Goal: Transaction & Acquisition: Purchase product/service

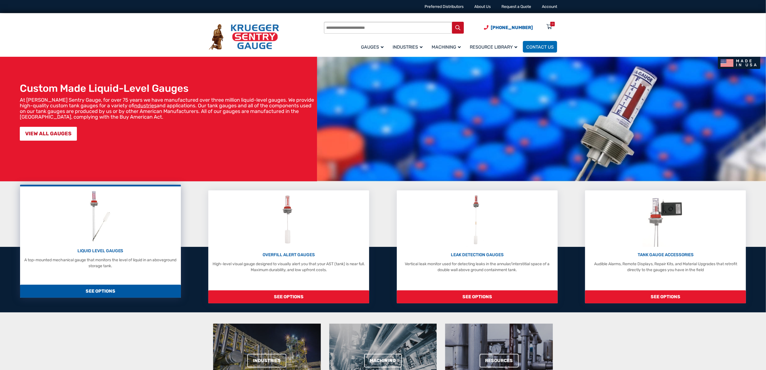
click at [118, 228] on div "LIQUID LEVEL GAUGES A top-mounted mechanical gauge that monitors the level of l…" at bounding box center [100, 229] width 155 height 80
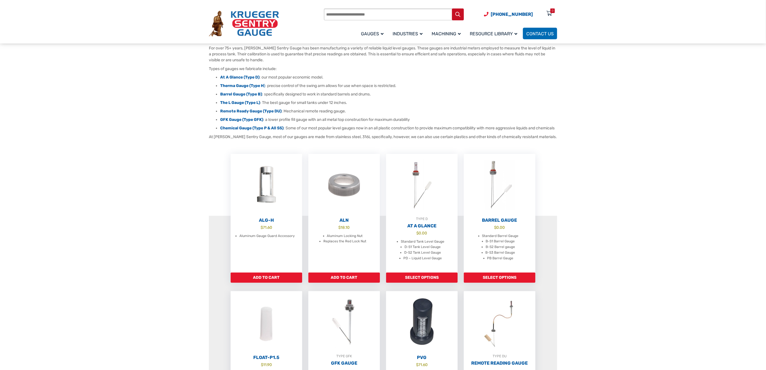
scroll to position [75, 0]
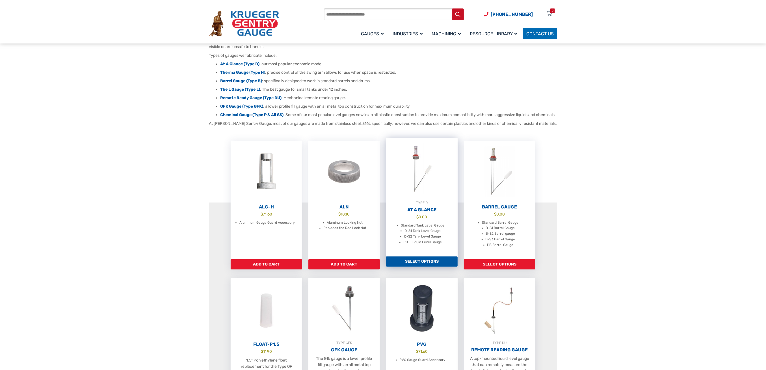
click at [424, 193] on img at bounding box center [422, 169] width 72 height 62
click at [433, 199] on img at bounding box center [422, 169] width 72 height 62
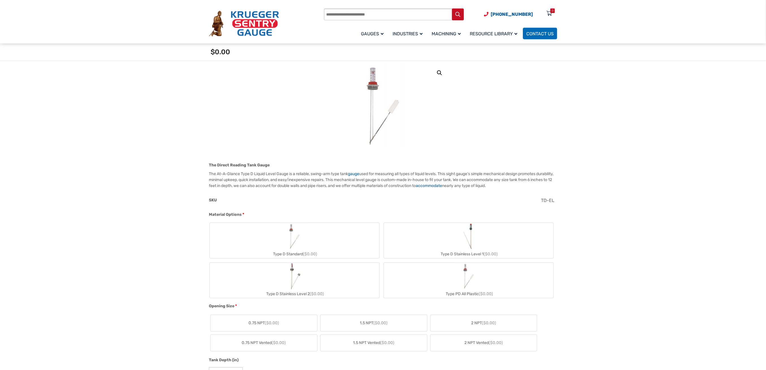
scroll to position [75, 0]
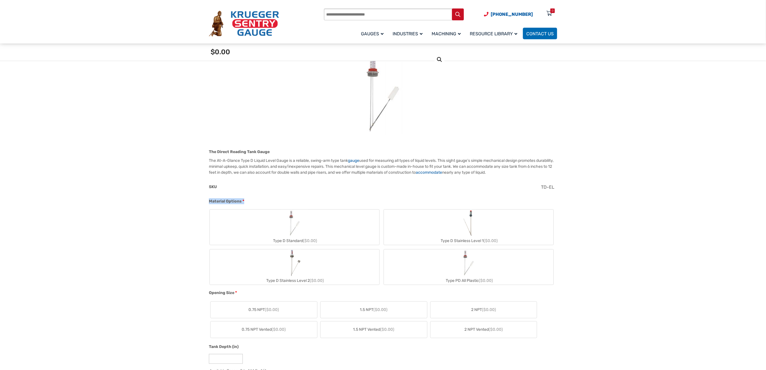
drag, startPoint x: 210, startPoint y: 199, endPoint x: 258, endPoint y: 199, distance: 48.1
click at [486, 225] on label "Type D Stainless Level 1 ($0.00)" at bounding box center [469, 227] width 170 height 35
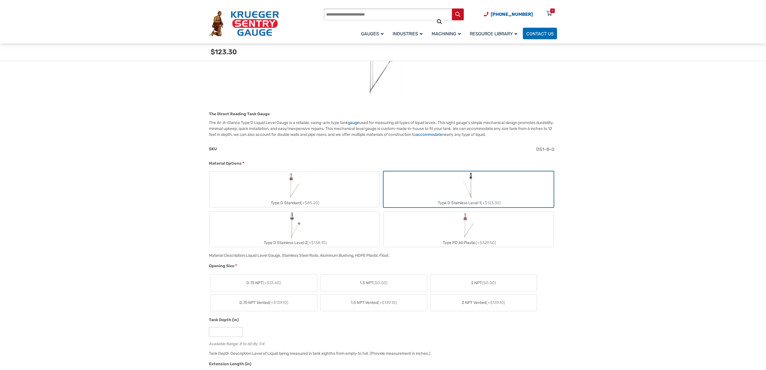
scroll to position [151, 0]
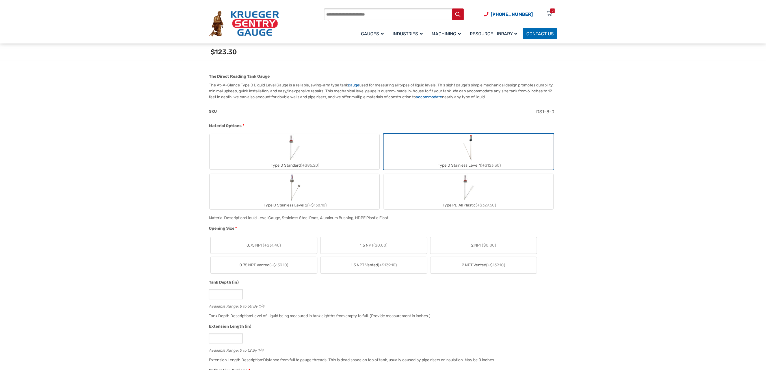
click at [487, 249] on label "2 NPT ($0.00)" at bounding box center [484, 246] width 107 height 16
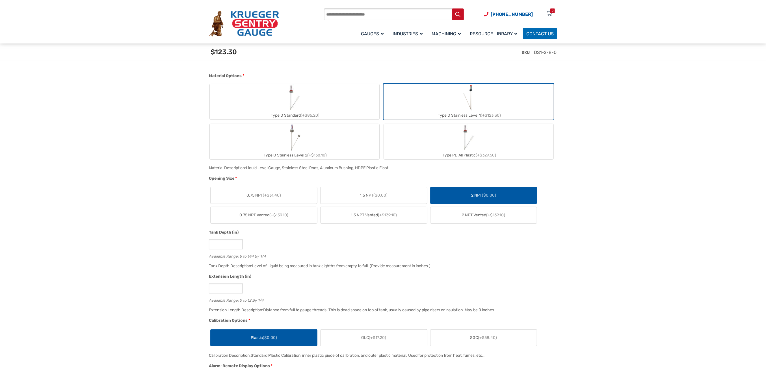
scroll to position [226, 0]
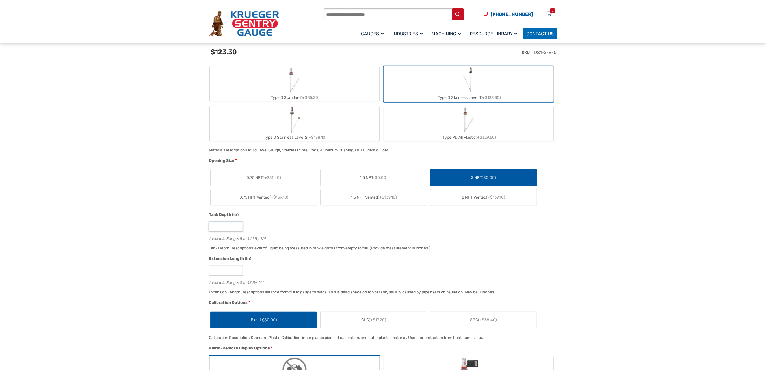
drag, startPoint x: 225, startPoint y: 226, endPoint x: 134, endPoint y: 229, distance: 90.3
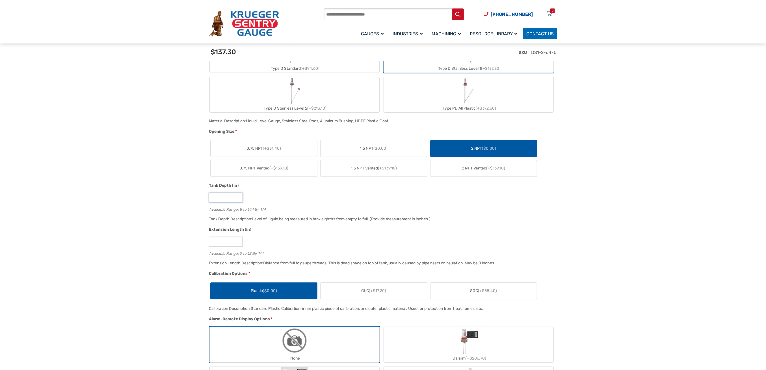
scroll to position [301, 0]
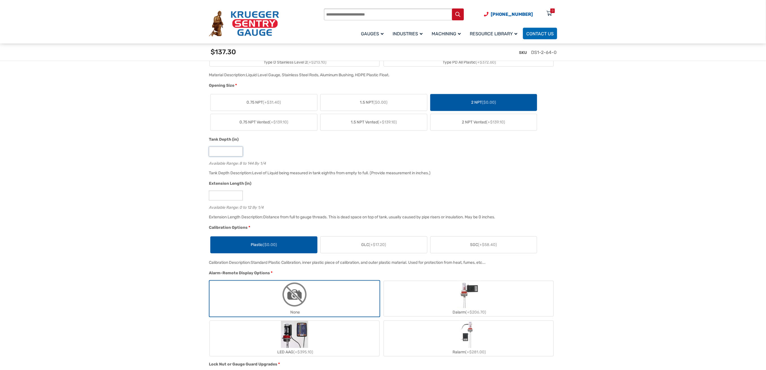
type input "**"
drag, startPoint x: 227, startPoint y: 194, endPoint x: 112, endPoint y: 202, distance: 114.8
type input "**"
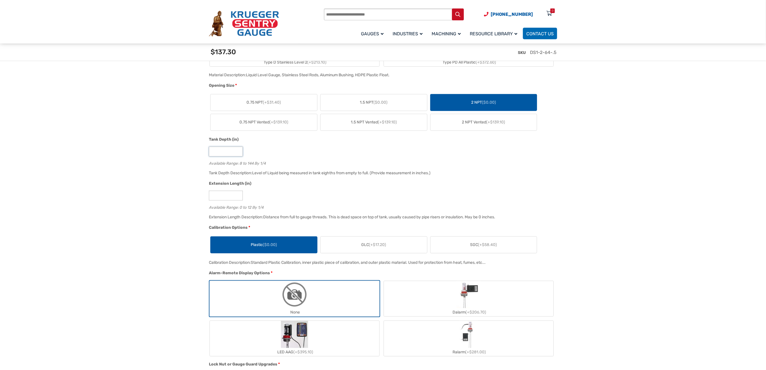
click at [218, 149] on input "**" at bounding box center [226, 152] width 34 height 10
drag, startPoint x: 227, startPoint y: 149, endPoint x: 156, endPoint y: 156, distance: 71.0
click at [224, 149] on input "**" at bounding box center [226, 152] width 34 height 10
drag, startPoint x: 229, startPoint y: 149, endPoint x: 137, endPoint y: 160, distance: 93.2
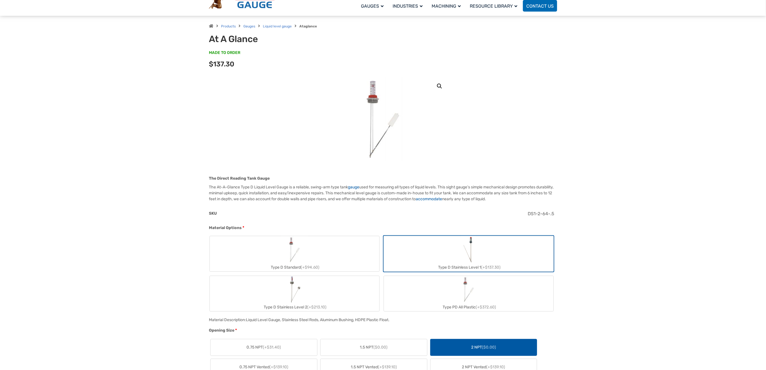
scroll to position [0, 0]
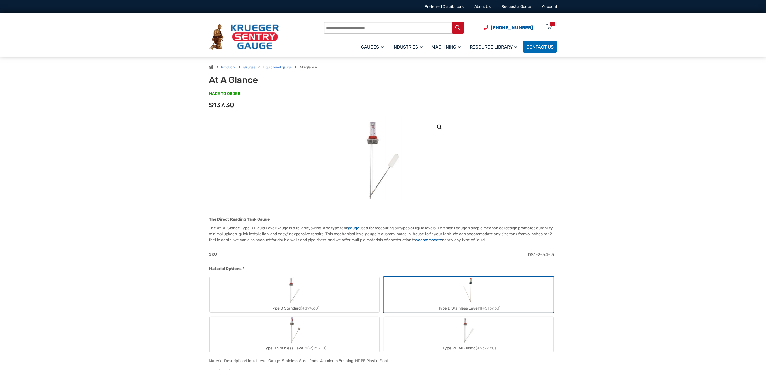
click at [249, 33] on img at bounding box center [244, 37] width 70 height 26
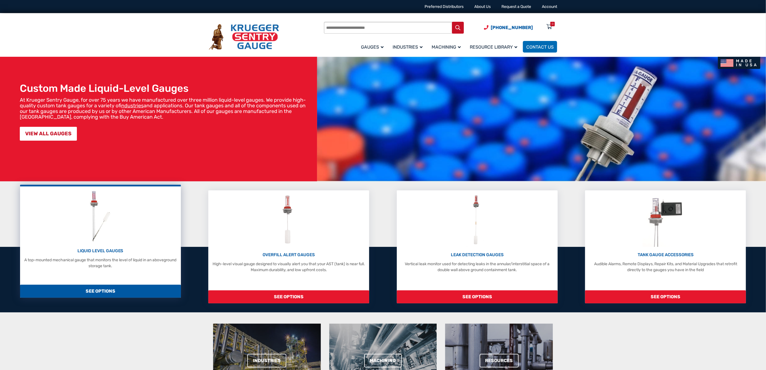
click at [109, 228] on img at bounding box center [100, 216] width 30 height 54
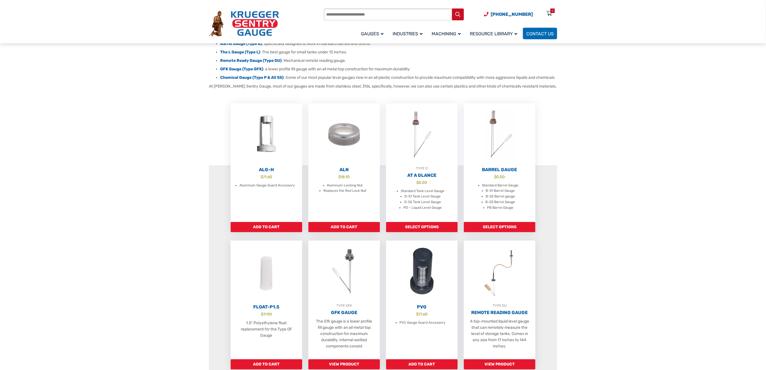
scroll to position [113, 0]
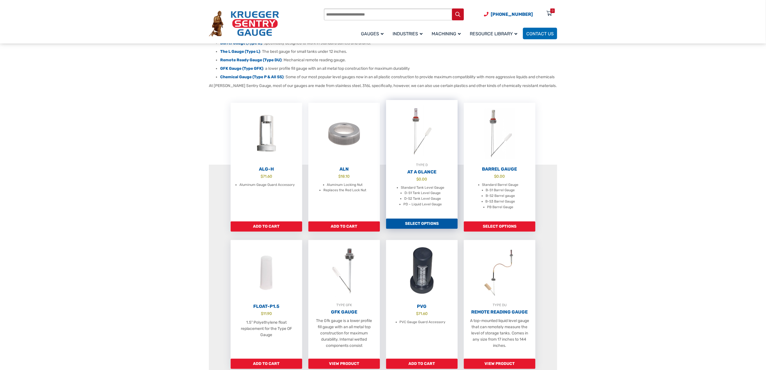
click at [426, 154] on img at bounding box center [422, 131] width 72 height 62
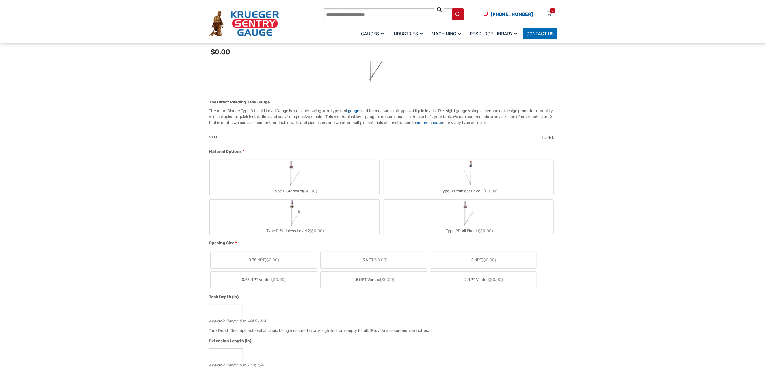
scroll to position [113, 0]
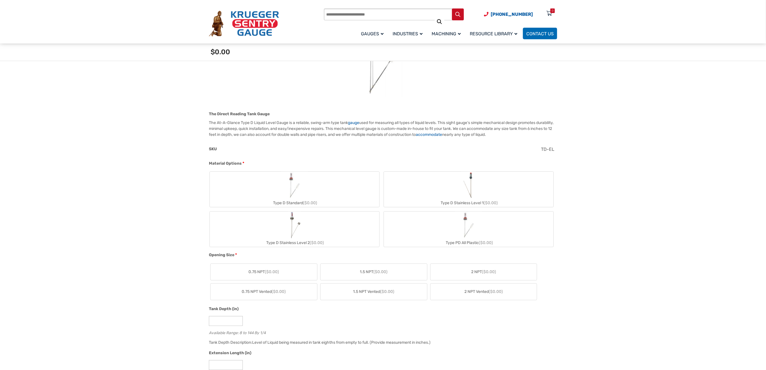
click at [465, 187] on img "Type D Stainless Level 1" at bounding box center [469, 185] width 15 height 27
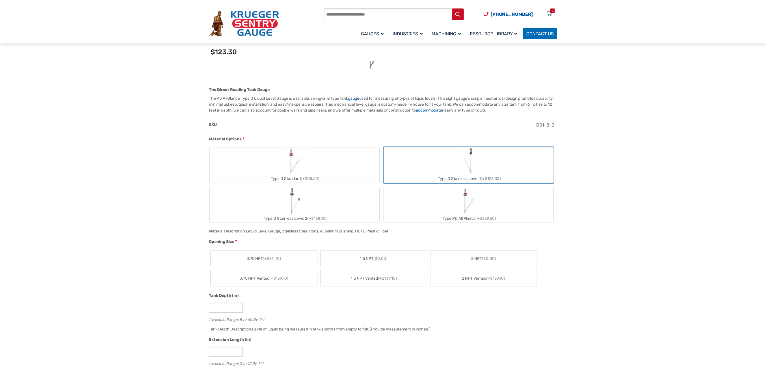
scroll to position [151, 0]
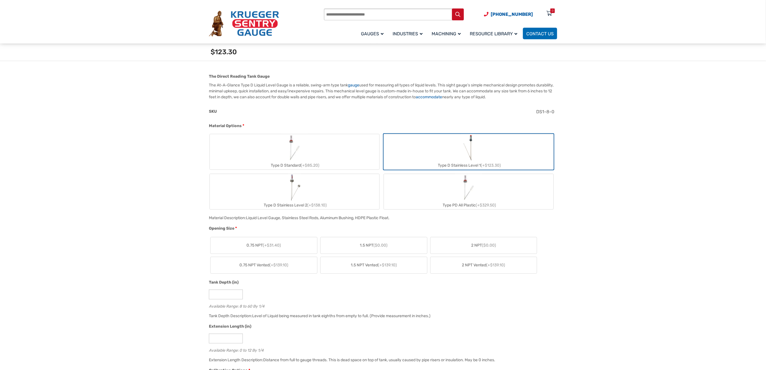
click at [477, 243] on span "2 NPT ($0.00)" at bounding box center [483, 246] width 25 height 6
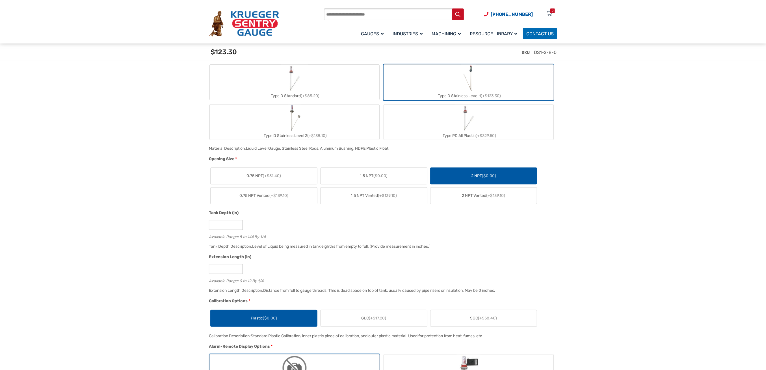
scroll to position [264, 0]
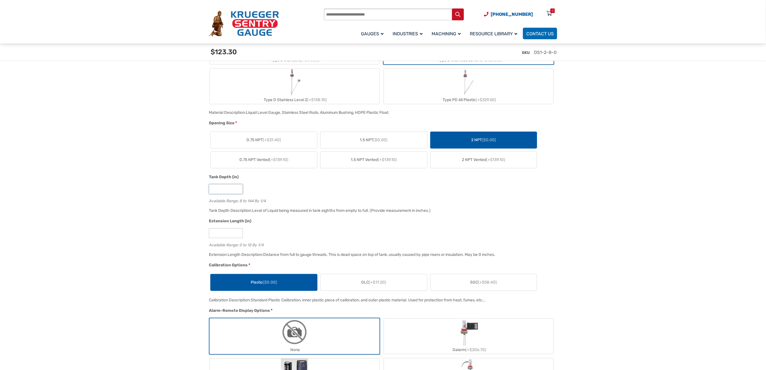
drag, startPoint x: 229, startPoint y: 190, endPoint x: 147, endPoint y: 190, distance: 82.0
click at [212, 180] on div "Tank Depth (in) * Available Range: 8 to 144 By 1/4" at bounding box center [382, 190] width 348 height 33
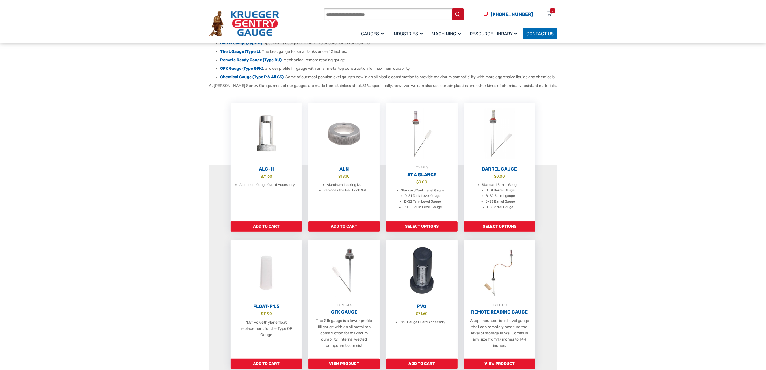
scroll to position [113, 0]
click at [515, 193] on ul "Standard Barrel Gauge B-S1 Barrel Gauge B-S2 Barrel gauge B-S3 Barrel Gauge PB …" at bounding box center [500, 194] width 38 height 28
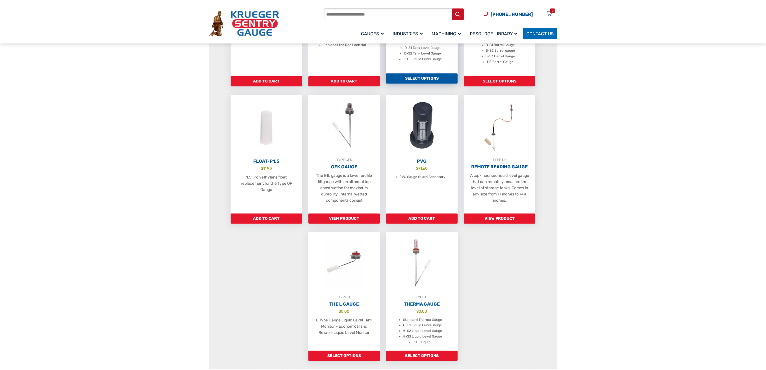
scroll to position [301, 0]
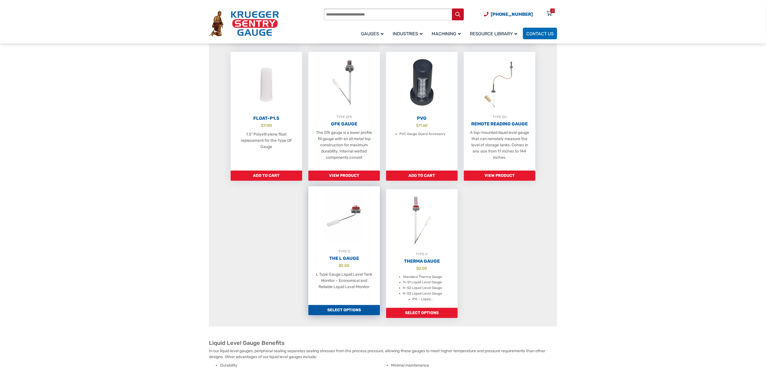
click at [358, 245] on img at bounding box center [345, 218] width 72 height 62
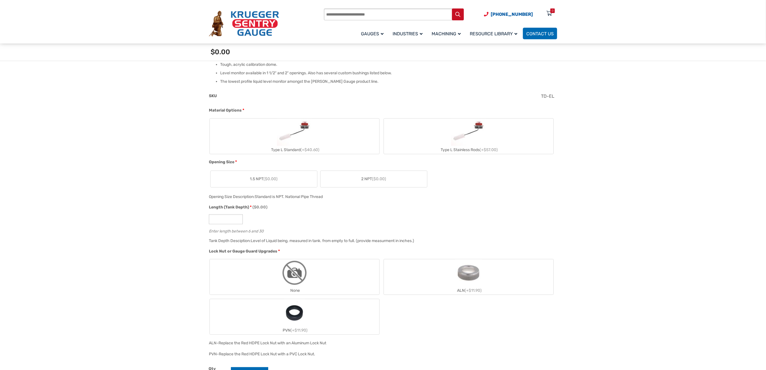
scroll to position [226, 0]
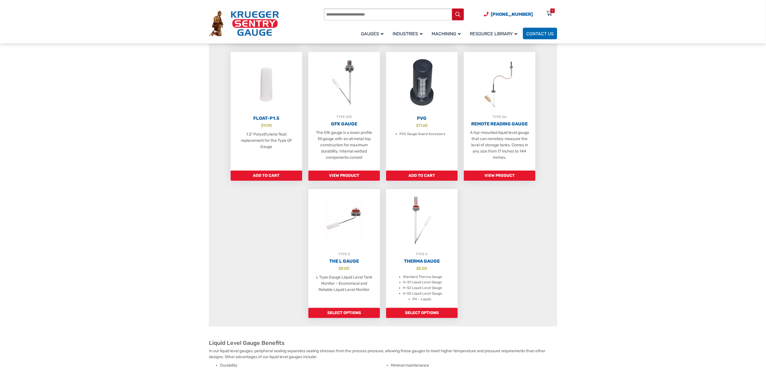
scroll to position [301, 0]
click at [422, 243] on img at bounding box center [422, 218] width 72 height 62
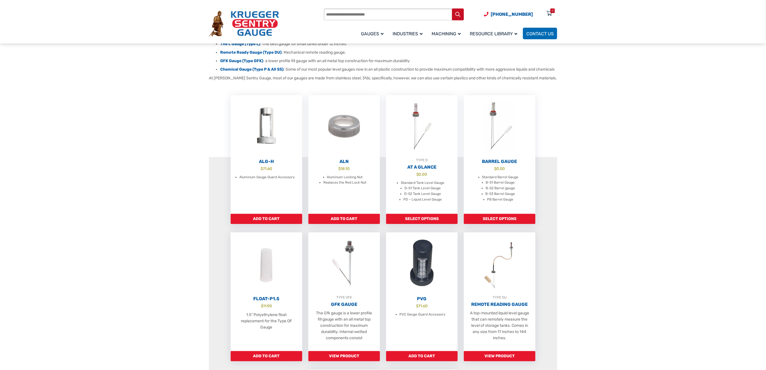
scroll to position [113, 0]
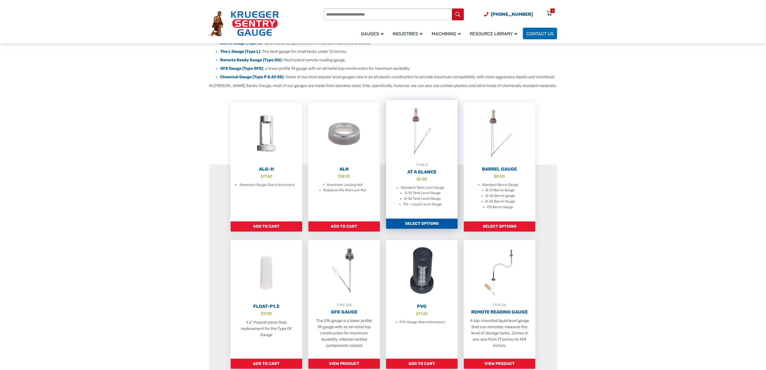
click at [424, 158] on img at bounding box center [422, 131] width 72 height 62
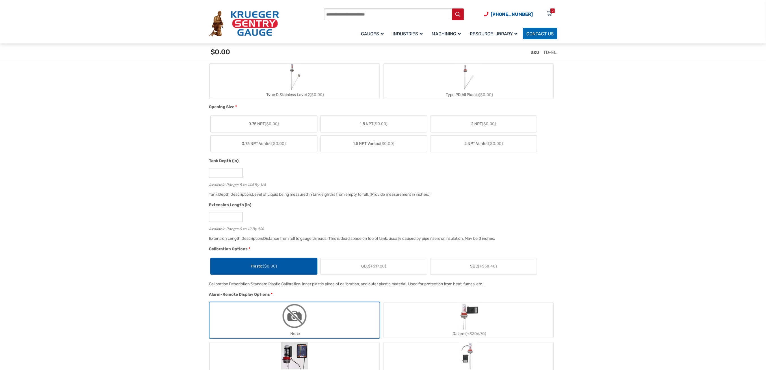
scroll to position [272, 0]
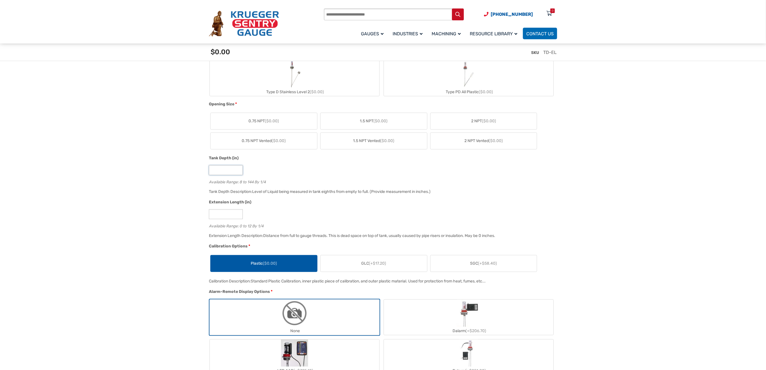
drag, startPoint x: 229, startPoint y: 170, endPoint x: 152, endPoint y: 168, distance: 77.5
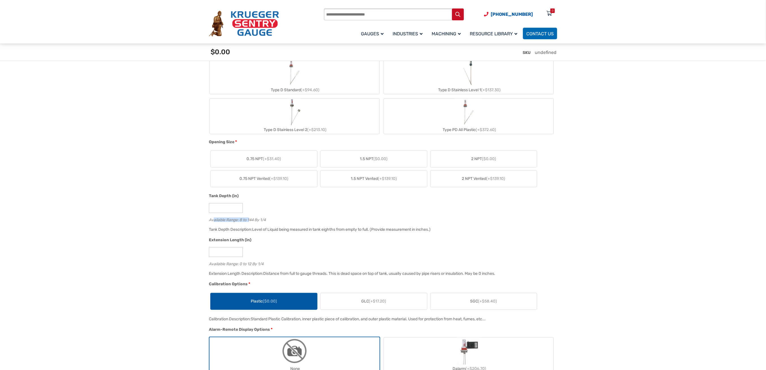
drag, startPoint x: 213, startPoint y: 221, endPoint x: 250, endPoint y: 220, distance: 37.6
click at [250, 220] on div "Available Range: 8 to 144 By 1/4" at bounding box center [382, 219] width 346 height 5
click at [300, 215] on div "Tank Depth (in) ** Available Range: 8 to 144 By 1/4" at bounding box center [382, 209] width 348 height 33
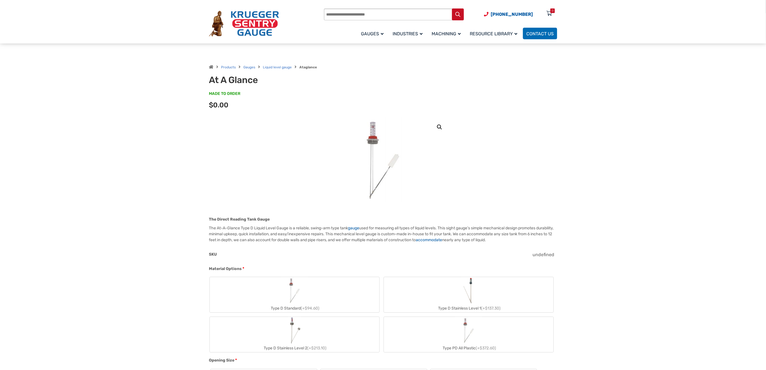
scroll to position [75, 0]
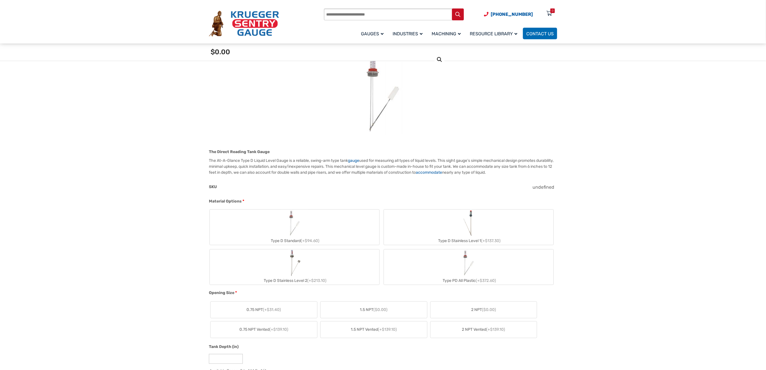
click at [467, 211] on img "Type D Stainless Level 1" at bounding box center [469, 223] width 15 height 27
type input "*"
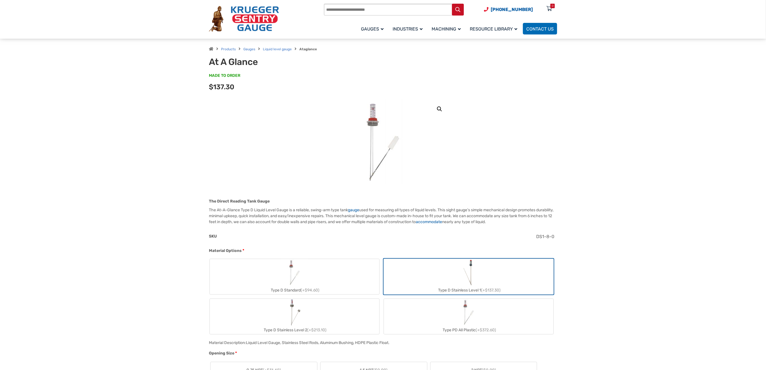
scroll to position [0, 0]
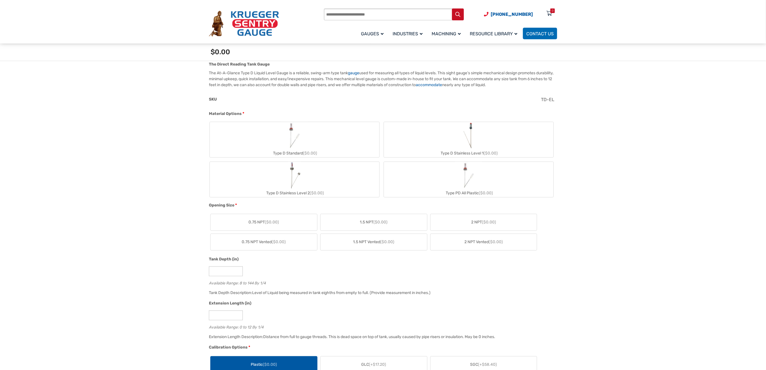
scroll to position [83, 0]
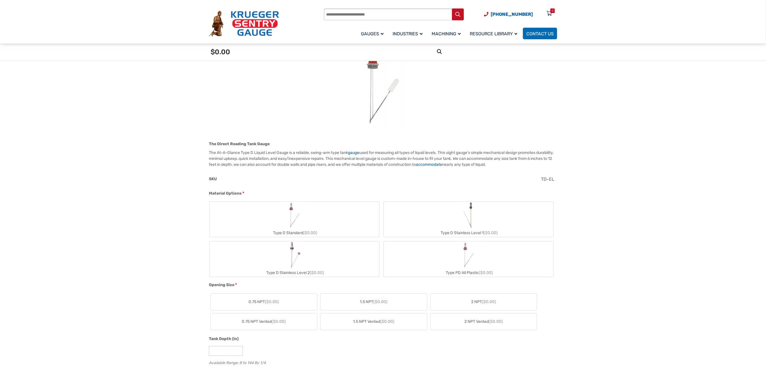
click at [467, 223] on img "Type D Stainless Level 1" at bounding box center [469, 215] width 15 height 27
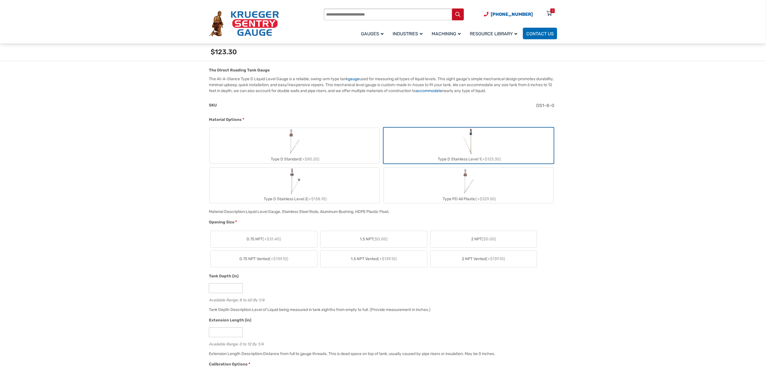
scroll to position [159, 0]
click at [472, 238] on span "2 NPT ($0.00)" at bounding box center [483, 238] width 25 height 6
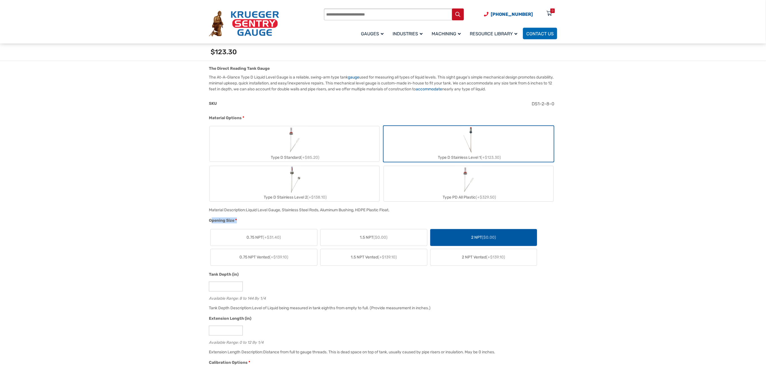
drag, startPoint x: 211, startPoint y: 219, endPoint x: 239, endPoint y: 219, distance: 28.0
click at [239, 219] on div "Opening Size *" at bounding box center [382, 221] width 346 height 7
click at [241, 219] on div "Opening Size *" at bounding box center [382, 221] width 346 height 7
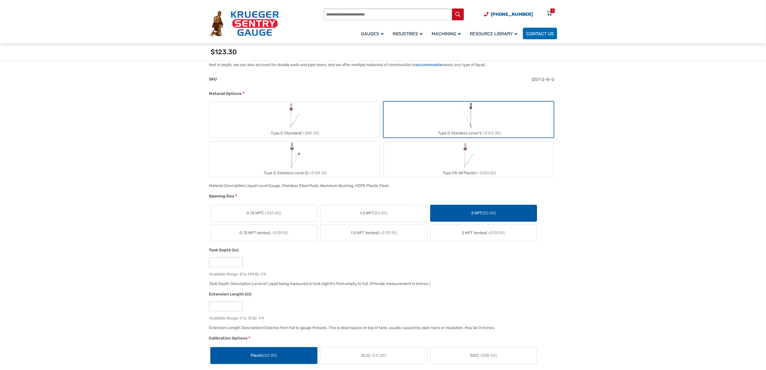
scroll to position [196, 0]
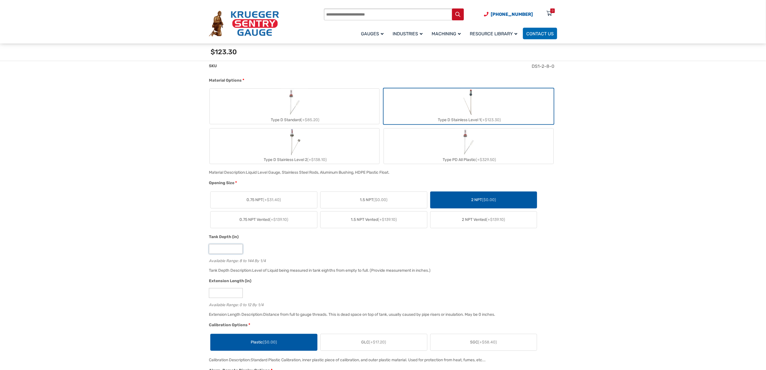
drag, startPoint x: 219, startPoint y: 248, endPoint x: 10, endPoint y: 247, distance: 209.0
type input "**"
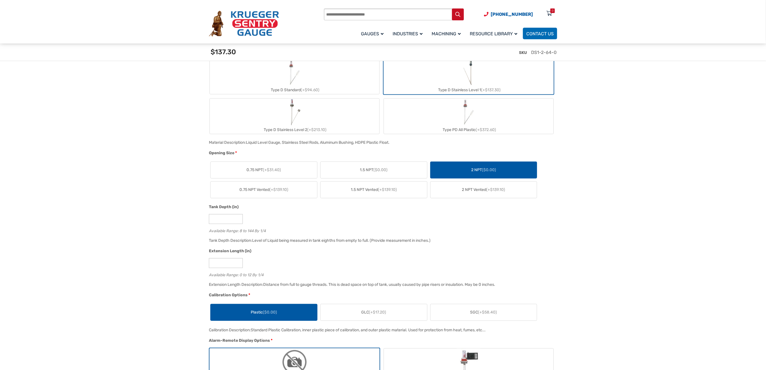
scroll to position [272, 0]
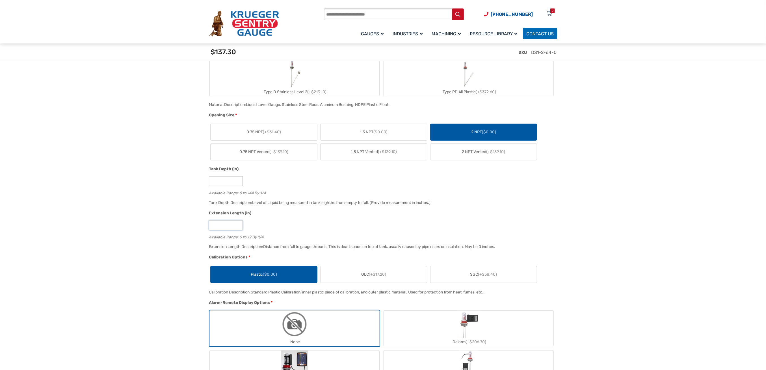
drag, startPoint x: 224, startPoint y: 224, endPoint x: 112, endPoint y: 238, distance: 113.1
type input "**"
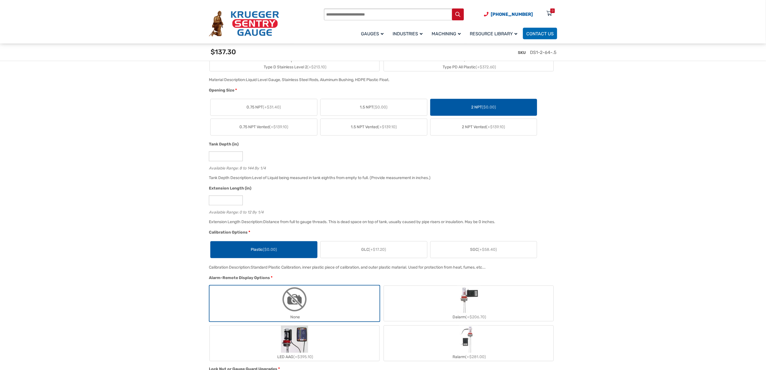
scroll to position [309, 0]
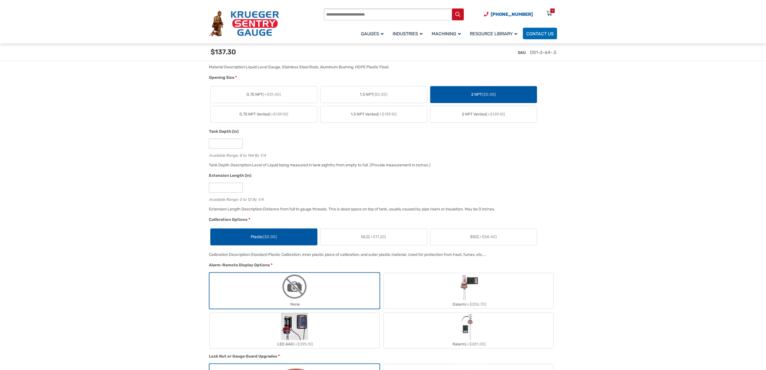
click at [276, 236] on span "($0.00)" at bounding box center [270, 237] width 14 height 5
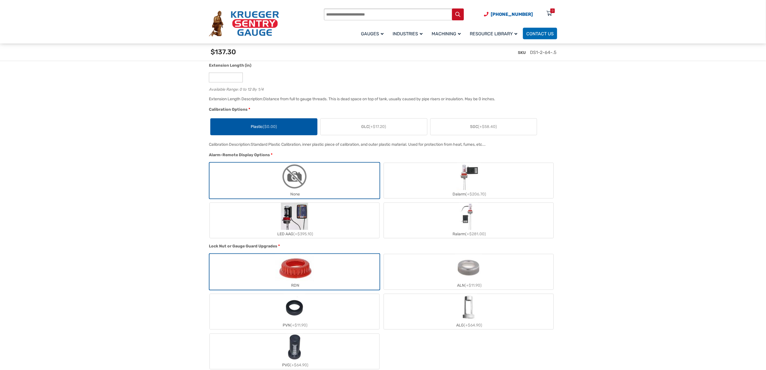
scroll to position [423, 0]
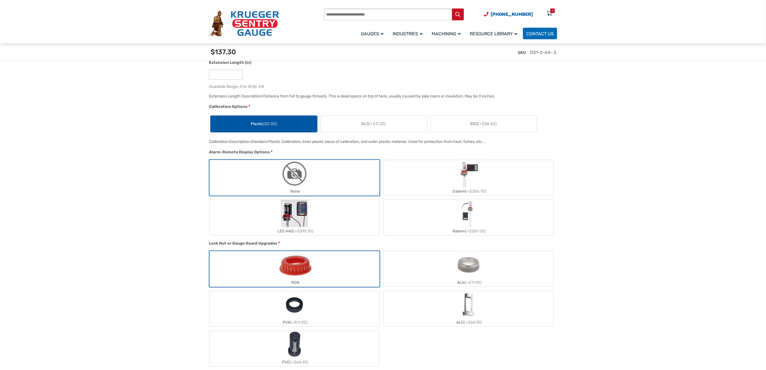
click at [292, 171] on img "None" at bounding box center [294, 173] width 27 height 27
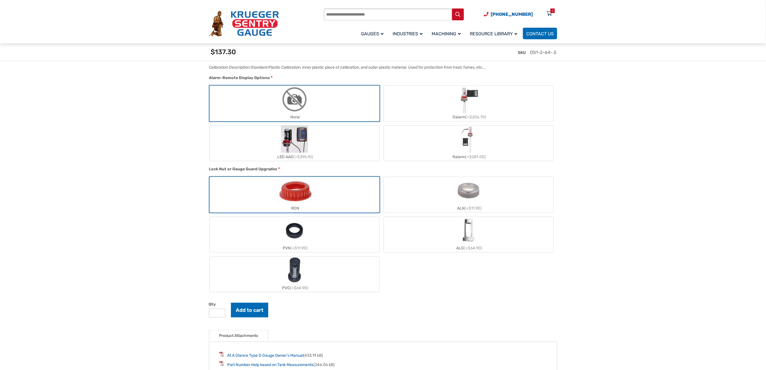
scroll to position [498, 0]
click at [477, 230] on label "ALG (+$64.90)" at bounding box center [469, 233] width 170 height 35
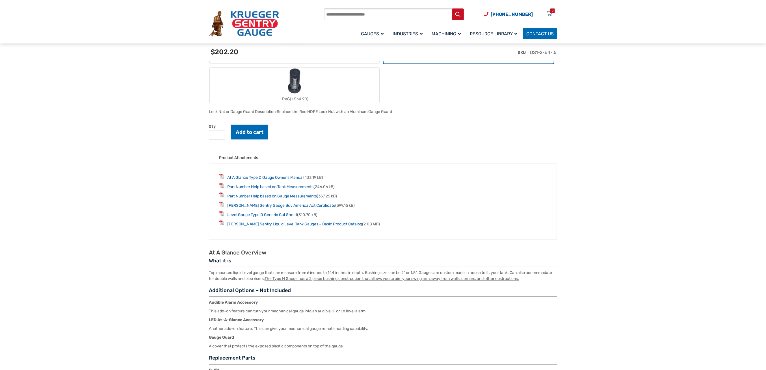
scroll to position [799, 0]
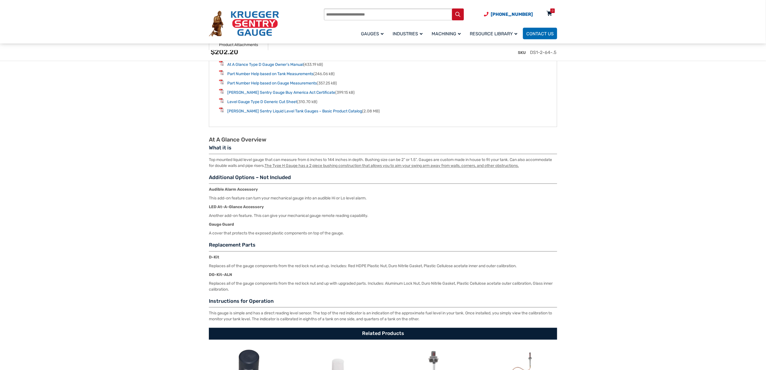
click at [551, 10] on div "0" at bounding box center [553, 10] width 5 height 5
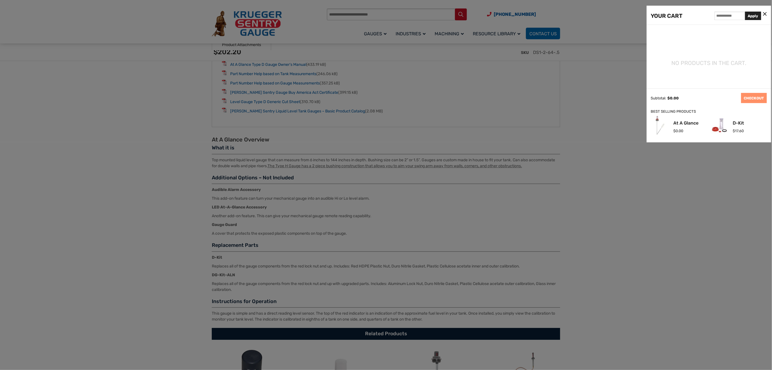
click at [546, 123] on div at bounding box center [386, 185] width 772 height 370
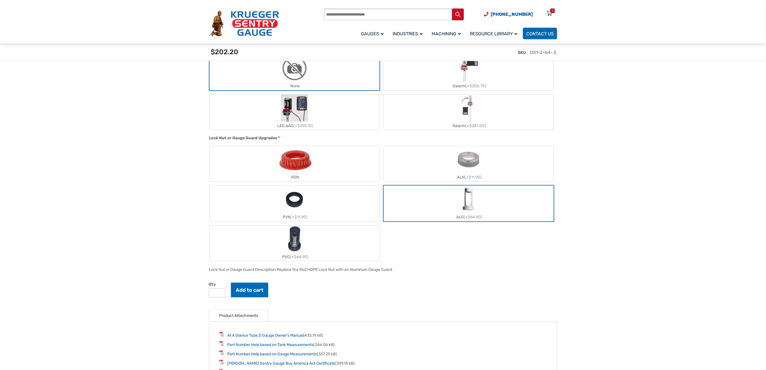
scroll to position [573, 0]
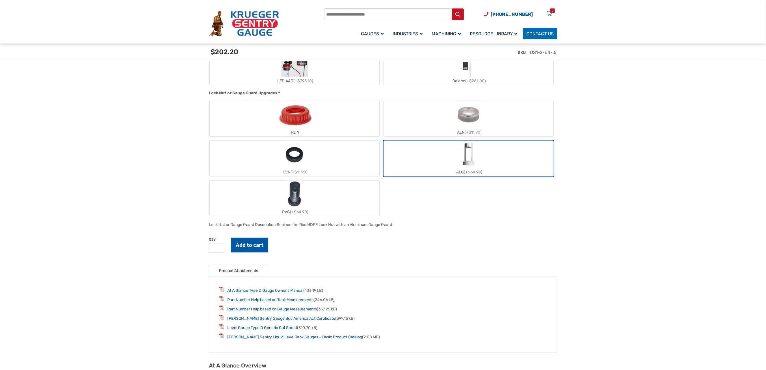
click at [255, 248] on button "Add to cart" at bounding box center [249, 245] width 37 height 15
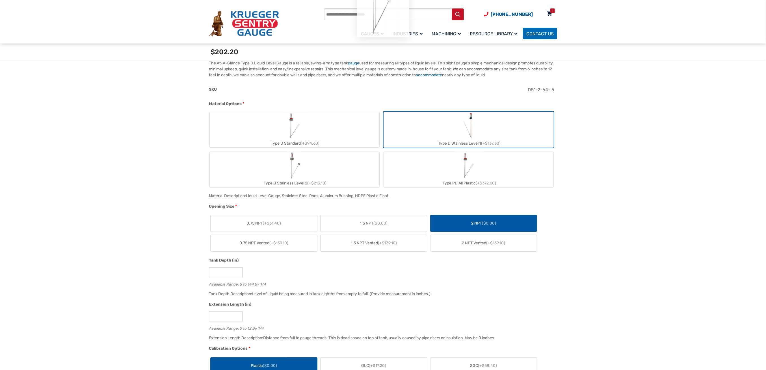
scroll to position [0, 0]
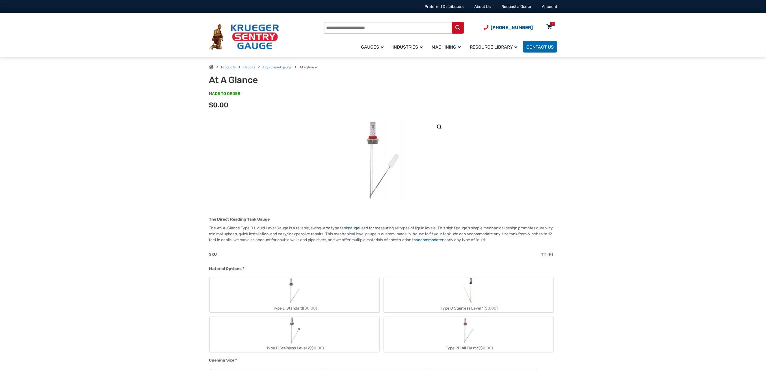
click at [549, 25] on icon at bounding box center [550, 27] width 6 height 9
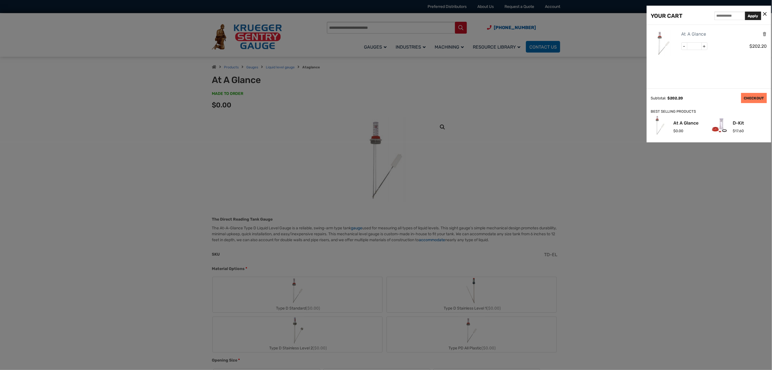
click at [747, 98] on link "CHECKOUT" at bounding box center [754, 98] width 26 height 10
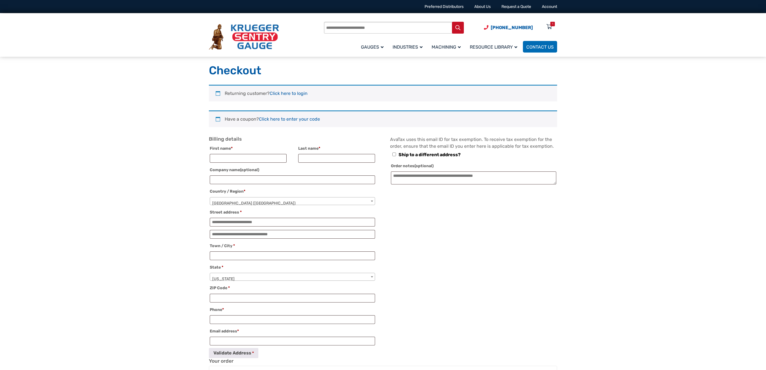
select select "**"
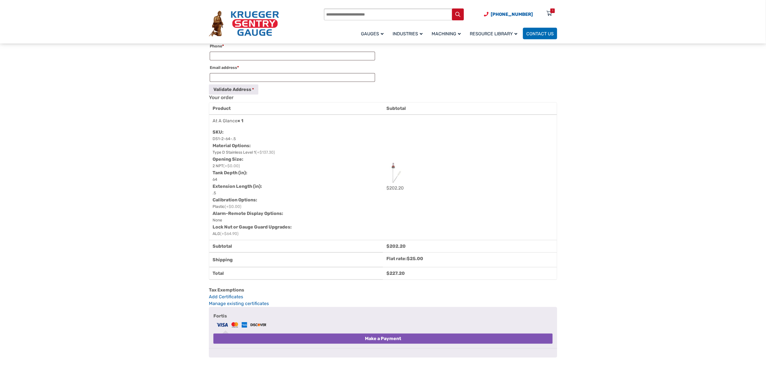
scroll to position [339, 0]
